Goal: Task Accomplishment & Management: Use online tool/utility

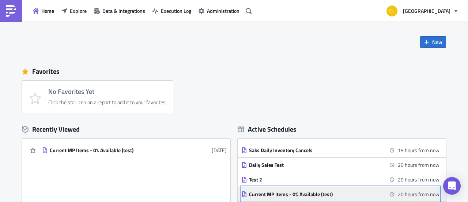
click at [285, 195] on div "Current MP Items - 0% Available (test)" at bounding box center [313, 194] width 128 height 7
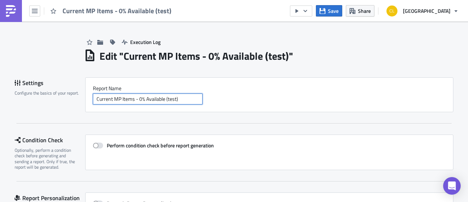
click at [173, 97] on input "Current MP Items - 0% Available (test)" at bounding box center [148, 98] width 110 height 11
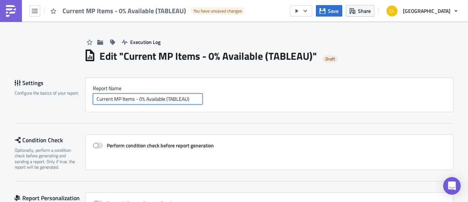
type input "Current MP Items - 0% Available (TABLEAU)"
click at [257, 114] on div "Settings Configure the basics of your report. Report Nam﻿e Current MP Items - 0…" at bounding box center [234, 100] width 439 height 46
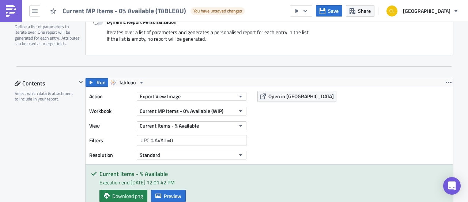
scroll to position [181, 0]
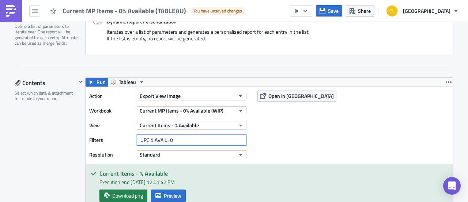
drag, startPoint x: 148, startPoint y: 138, endPoint x: 133, endPoint y: 143, distance: 15.3
click at [133, 143] on div "Filters UPC % AVAIL=0" at bounding box center [169, 139] width 161 height 11
type input "SVS Count AVAIL=0"
click at [287, 138] on div "Action Export View Image Workbook Current MP Items - 0% Available (WIP) View Cu…" at bounding box center [270, 125] width 368 height 77
click at [213, 140] on input "SVS Count AVAIL=0" at bounding box center [192, 139] width 110 height 11
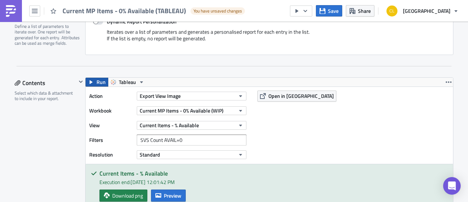
click at [97, 81] on span "Run" at bounding box center [101, 82] width 9 height 9
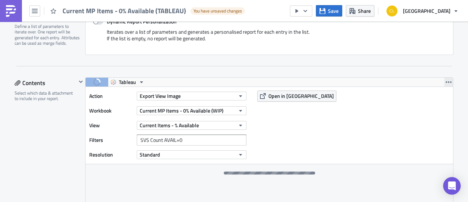
click at [447, 79] on icon "button" at bounding box center [449, 82] width 6 height 6
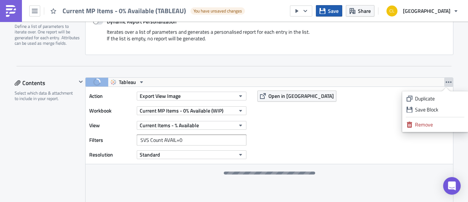
click at [338, 11] on span "Save" at bounding box center [333, 11] width 11 height 8
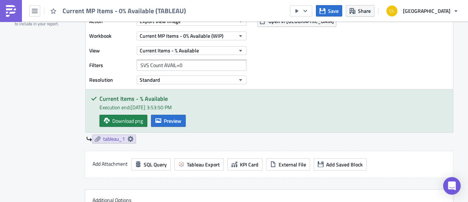
scroll to position [256, 0]
click at [161, 118] on button "Preview" at bounding box center [168, 120] width 35 height 12
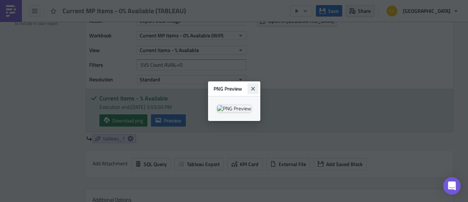
click at [256, 86] on icon "Close" at bounding box center [253, 89] width 6 height 6
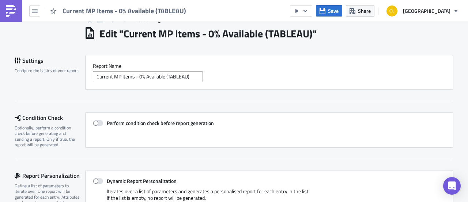
scroll to position [0, 0]
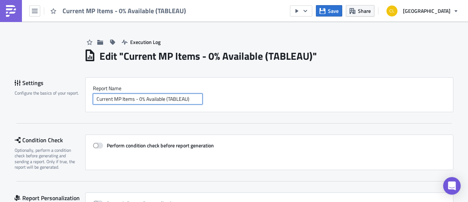
drag, startPoint x: 192, startPoint y: 99, endPoint x: 162, endPoint y: 98, distance: 30.0
click at [162, 98] on input "Current MP Items - 0% Available (TABLEAU)" at bounding box center [148, 98] width 110 height 11
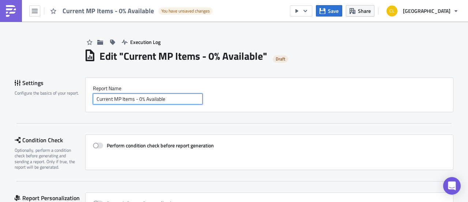
type input "Current MP Items - 0% Available"
click at [217, 106] on div "Report Nam﻿e Current MP Items - 0% Available" at bounding box center [269, 94] width 368 height 35
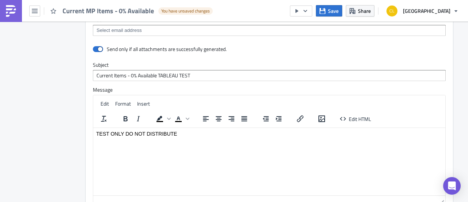
scroll to position [593, 0]
drag, startPoint x: 186, startPoint y: 133, endPoint x: 84, endPoint y: 132, distance: 102.4
click at [93, 132] on html "TEST ONLY DO NOT DISTRIBUTE" at bounding box center [269, 133] width 352 height 12
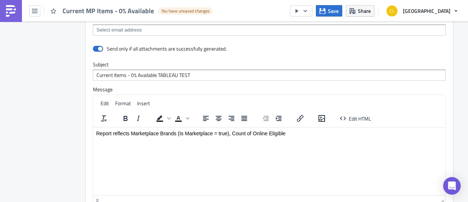
drag, startPoint x: 288, startPoint y: 132, endPoint x: 232, endPoint y: 130, distance: 56.7
click at [232, 130] on p "Report reflects Marketplace Brands (Is Marketplace = true), Count of Online Eli…" at bounding box center [269, 133] width 346 height 6
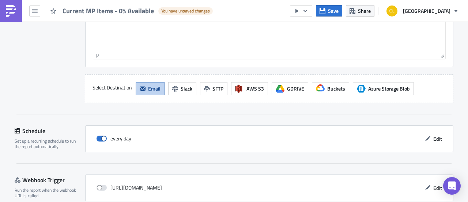
scroll to position [769, 0]
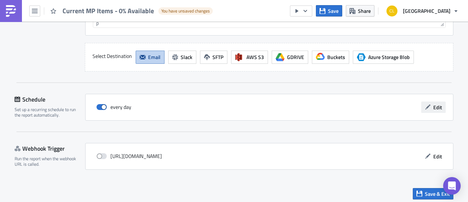
click at [433, 106] on span "Edit" at bounding box center [437, 107] width 9 height 8
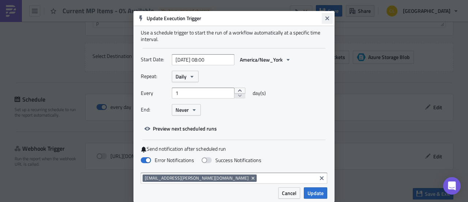
click at [324, 16] on icon "Close" at bounding box center [327, 18] width 6 height 6
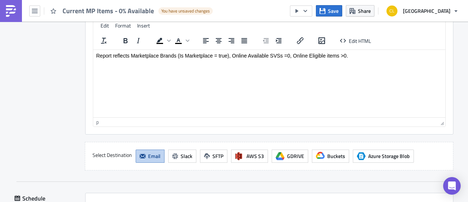
scroll to position [669, 0]
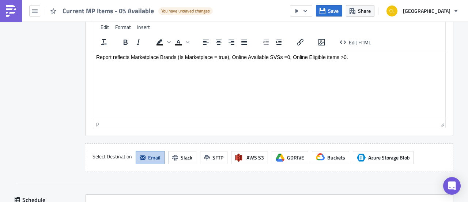
click at [356, 55] on p "Report reflects Marketplace Brands (Is Marketplace = true), Online Available SV…" at bounding box center [269, 57] width 346 height 6
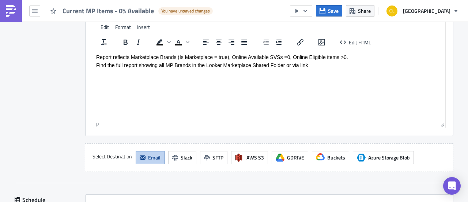
click at [124, 65] on p "Find the full report showing all MP Brands in the Looker Marketplace Shared Fol…" at bounding box center [269, 65] width 346 height 6
click at [237, 64] on p "Find the full % Available report showing all MP Brands in the Looker Marketplac…" at bounding box center [269, 65] width 346 height 6
click at [340, 64] on p "Find the full % Available report showing all MP Brands in the Tableau Marketpla…" at bounding box center [269, 65] width 346 height 6
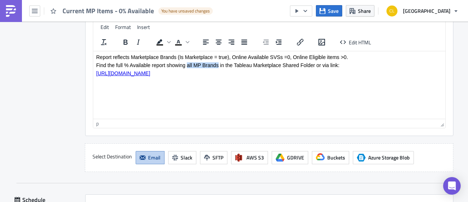
drag, startPoint x: 218, startPoint y: 65, endPoint x: 186, endPoint y: 66, distance: 32.2
click at [186, 66] on p "Find the full % Available report showing all MP Brands in the Tableau Marketpla…" at bounding box center [269, 65] width 346 height 6
click at [211, 65] on p "Find the full % Available report (all MP brands) in the Tableau Marketplace Sha…" at bounding box center [269, 65] width 346 height 6
click at [227, 65] on p "Find the full % Available report (all MP brands) in Tableau Marketplace Shared …" at bounding box center [269, 65] width 346 height 6
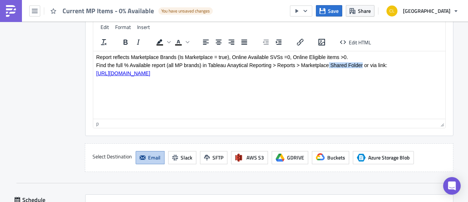
drag, startPoint x: 362, startPoint y: 67, endPoint x: 328, endPoint y: 64, distance: 34.1
click at [328, 64] on p "Find the full % Available report (all MP brands) in Tableau Anaytical Reporting…" at bounding box center [269, 65] width 346 height 6
click at [226, 64] on p "Find the full % Available report (all MP brands) in Tableau Anaytical Reporting…" at bounding box center [269, 65] width 346 height 6
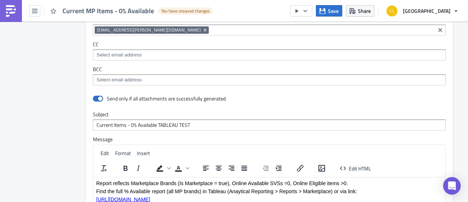
scroll to position [542, 0]
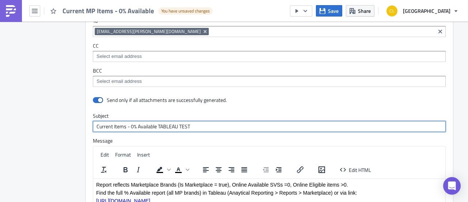
click at [183, 123] on input "Current Items - 0% Available TABLEAU TEST" at bounding box center [269, 126] width 353 height 11
click at [211, 125] on input "Current Items - 0% Available TABLEAU TEST" at bounding box center [269, 126] width 353 height 11
click at [184, 123] on input "Current Items - 0% Available TABLEAU TEST" at bounding box center [269, 126] width 353 height 11
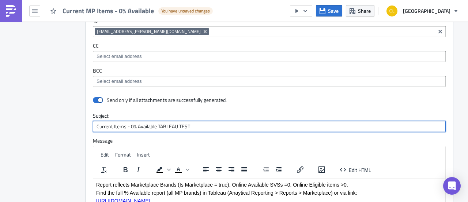
click at [184, 123] on input "Current Items - 0% Available TABLEAU TEST" at bounding box center [269, 126] width 353 height 11
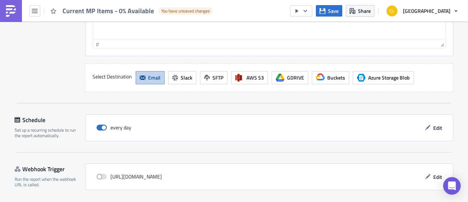
scroll to position [769, 0]
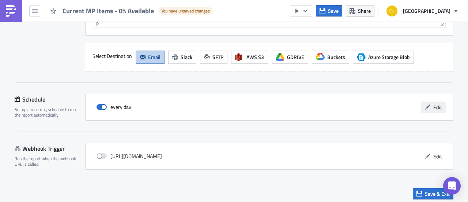
type input "Current Items - 0% Available TABLEAU"
click at [430, 103] on button "Edit" at bounding box center [433, 106] width 25 height 11
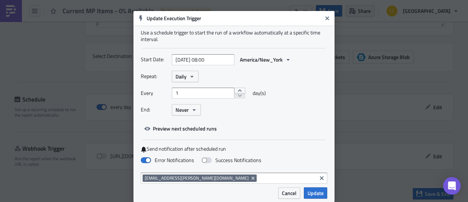
scroll to position [12, 0]
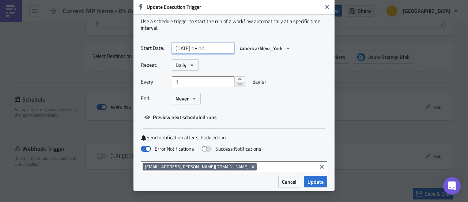
select select "9"
select select "2025"
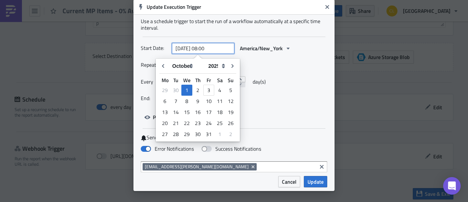
click at [215, 46] on input "2025-10-01 08:00" at bounding box center [203, 48] width 63 height 11
click at [207, 46] on input "2025-10-01 08:00" at bounding box center [203, 48] width 63 height 11
type input "2025-10-01 07:00"
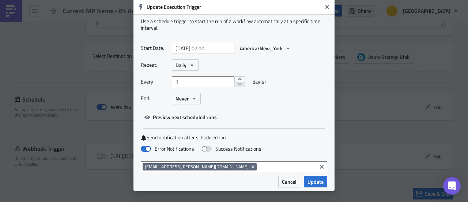
click at [291, 94] on div "End: Never" at bounding box center [234, 98] width 187 height 11
click at [316, 182] on span "Update" at bounding box center [316, 181] width 16 height 8
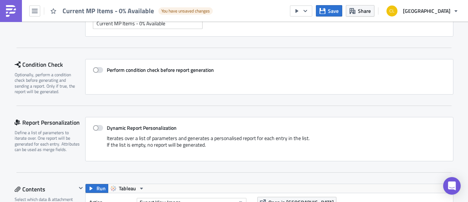
scroll to position [0, 0]
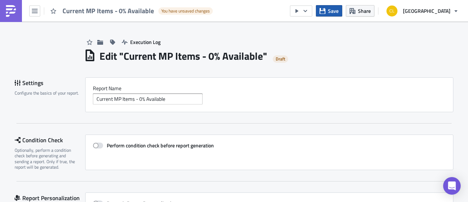
click at [337, 8] on span "Save" at bounding box center [333, 11] width 11 height 8
click at [35, 12] on icon "button" at bounding box center [35, 11] width 6 height 4
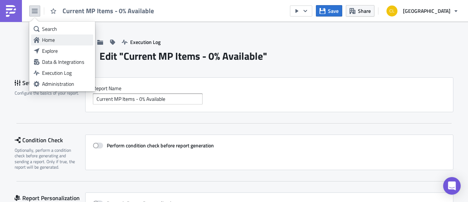
click at [46, 40] on div "Home" at bounding box center [66, 39] width 49 height 7
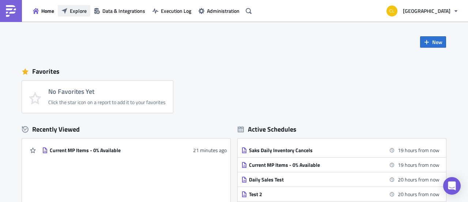
click at [74, 14] on span "Explore" at bounding box center [78, 11] width 17 height 8
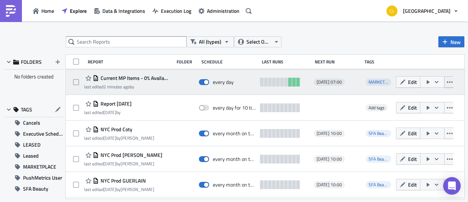
click at [447, 83] on icon "button" at bounding box center [450, 82] width 6 height 6
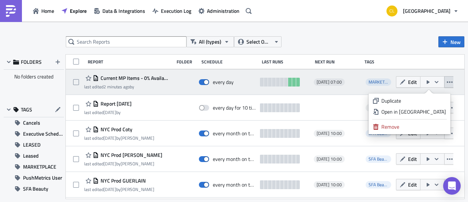
click at [434, 82] on icon "button" at bounding box center [437, 82] width 6 height 6
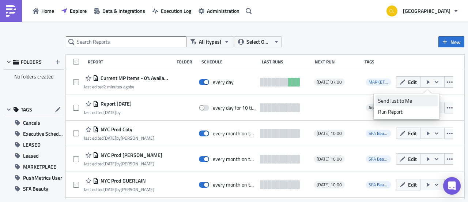
click at [415, 99] on div "Send Just to Me" at bounding box center [406, 100] width 57 height 7
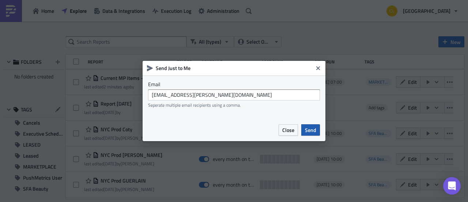
click at [318, 133] on button "Send" at bounding box center [310, 129] width 19 height 11
